Goal: Information Seeking & Learning: Find specific fact

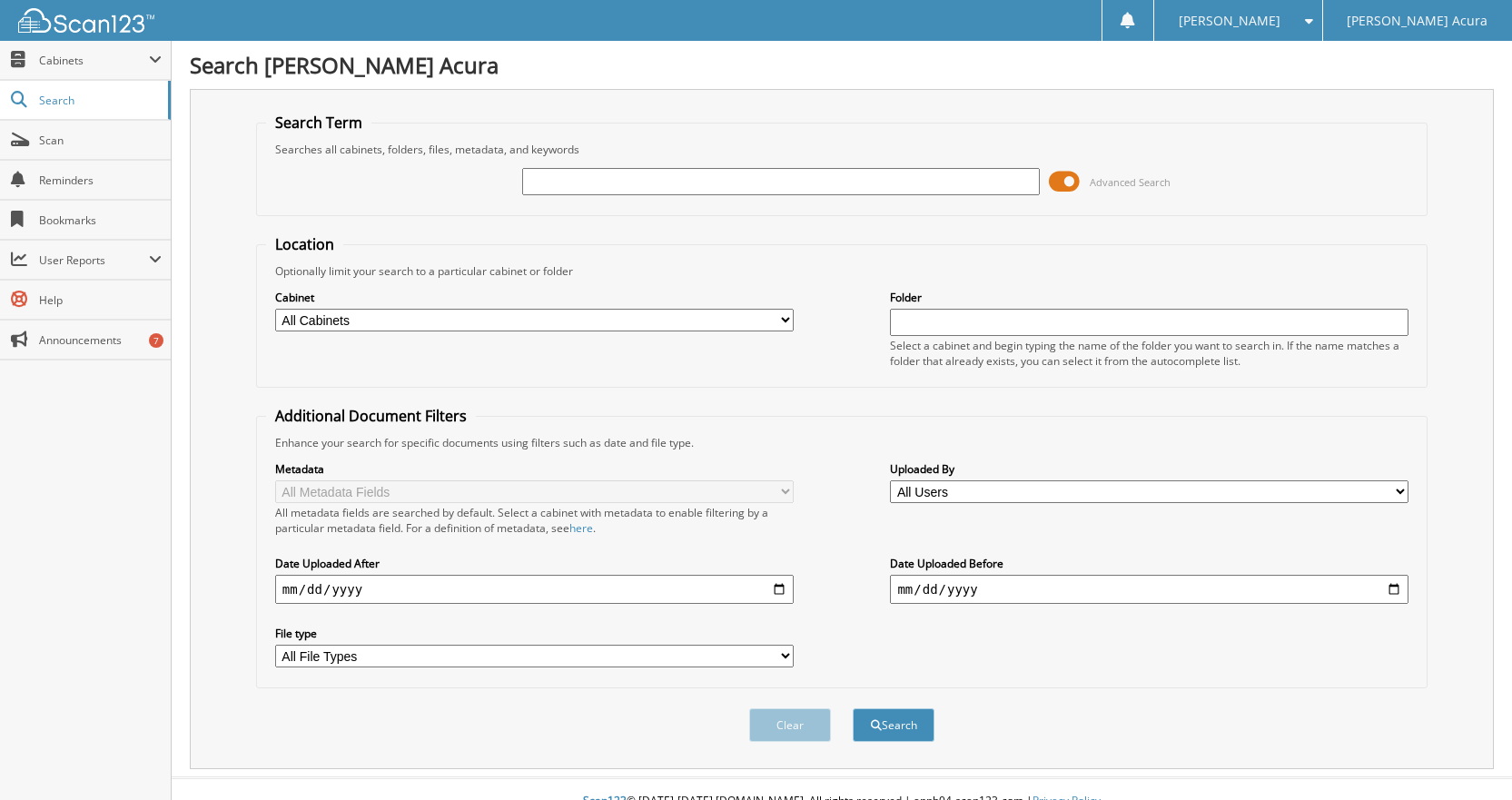
click at [582, 183] on input "text" at bounding box center [781, 181] width 518 height 28
type input "LIFESAVER"
click at [853, 709] on button "Search" at bounding box center [894, 725] width 82 height 33
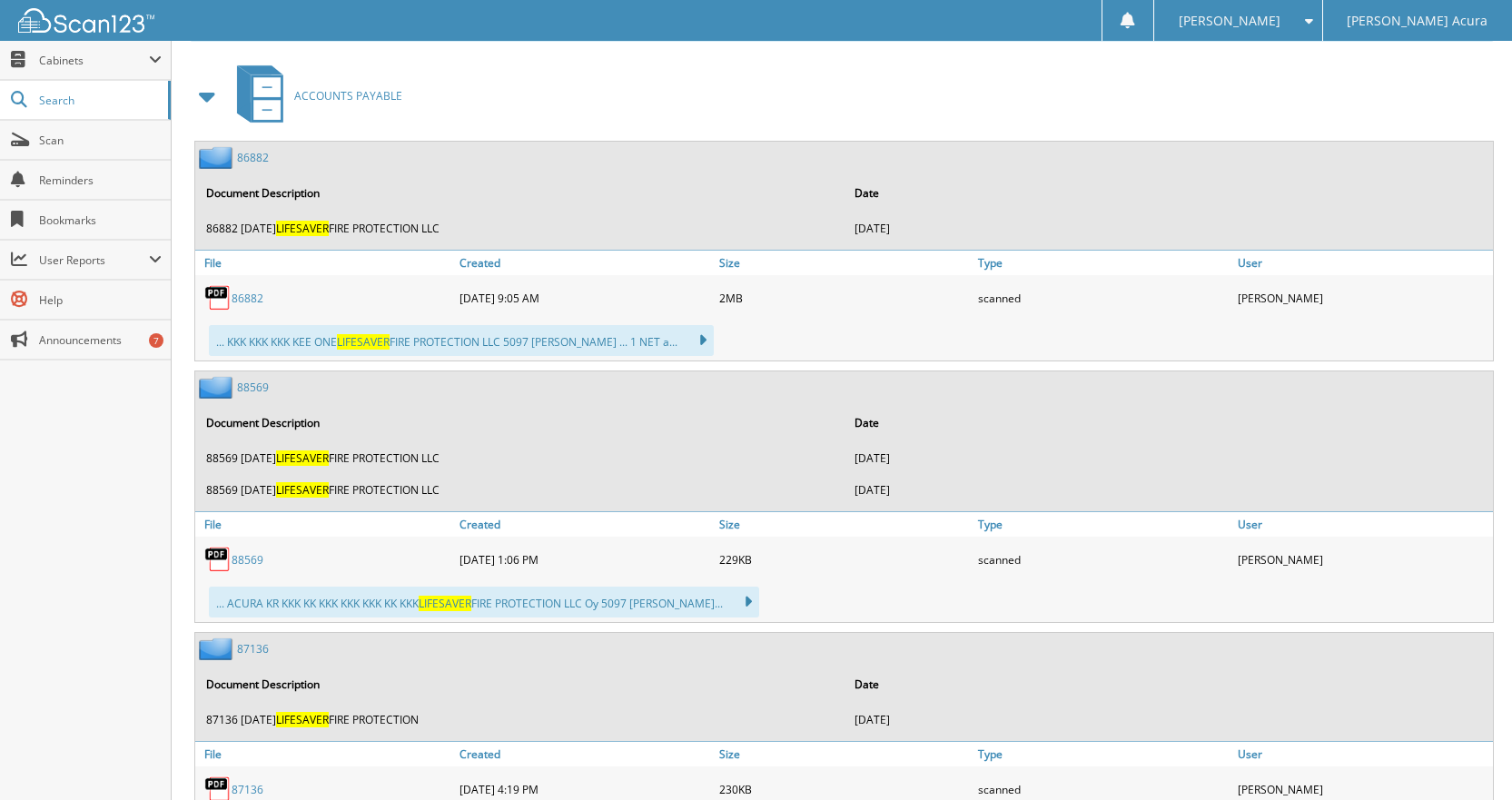
scroll to position [890, 0]
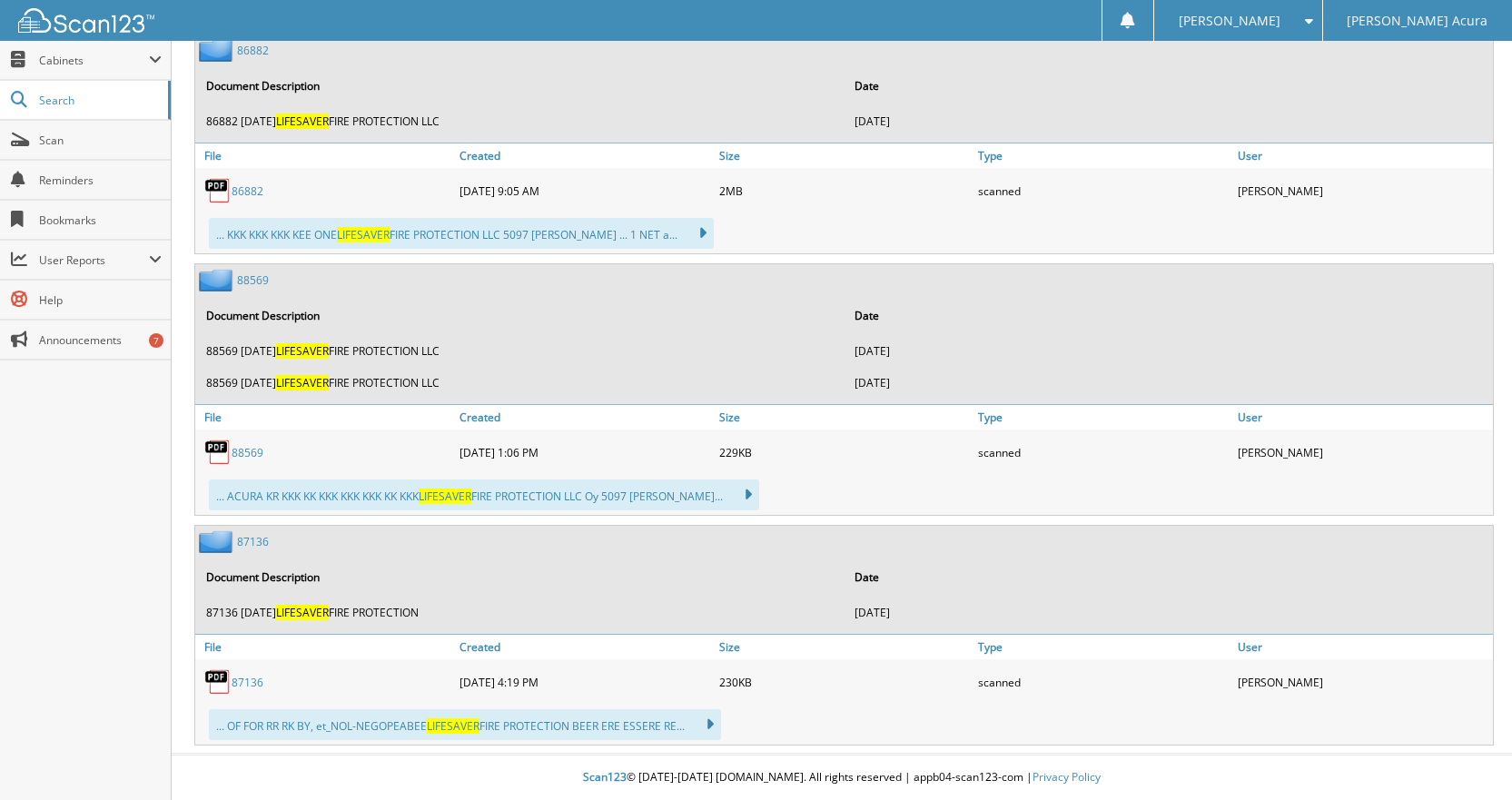
click at [245, 450] on link "88569" at bounding box center [247, 452] width 31 height 15
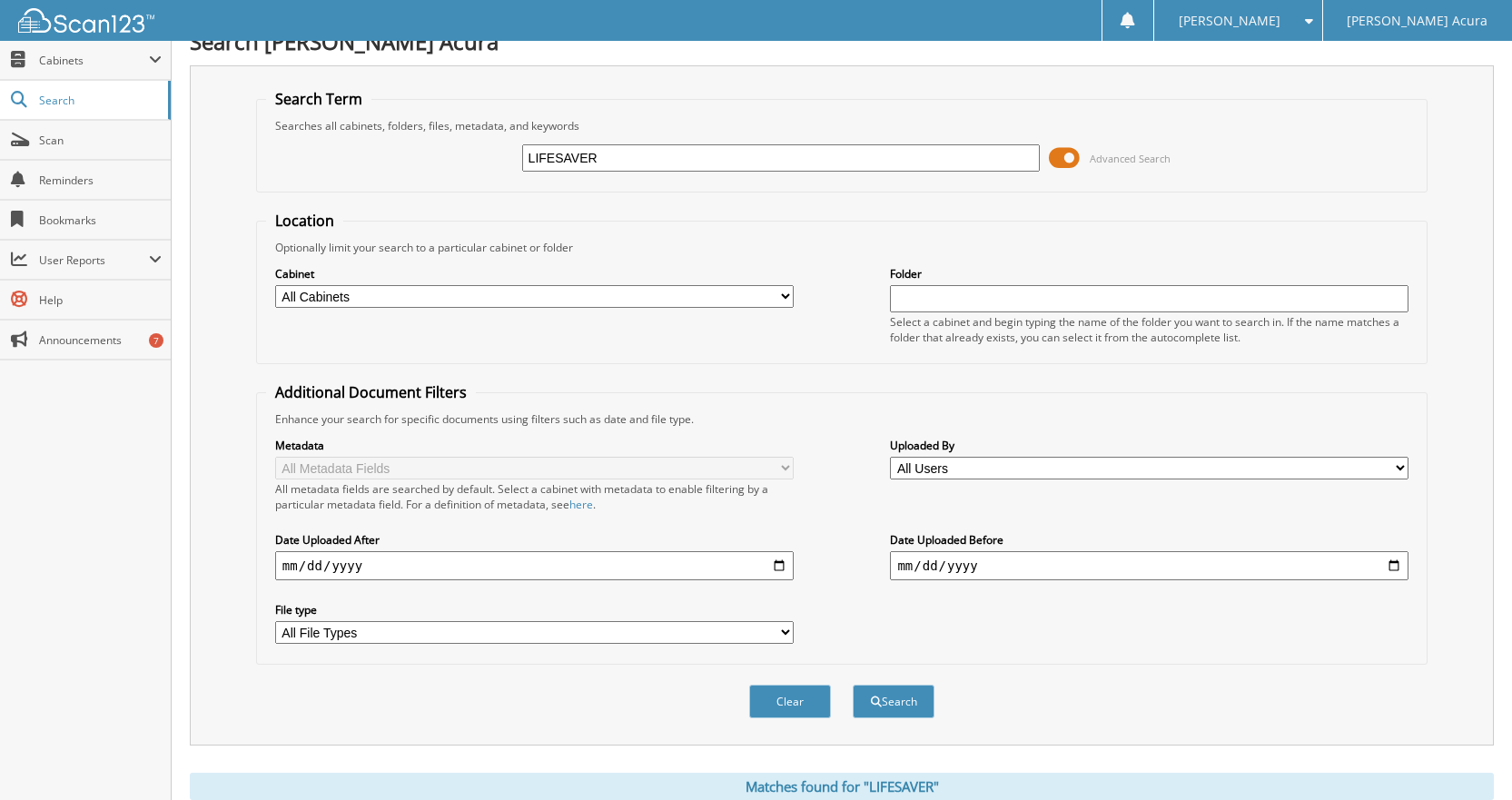
scroll to position [0, 0]
